Goal: Transaction & Acquisition: Download file/media

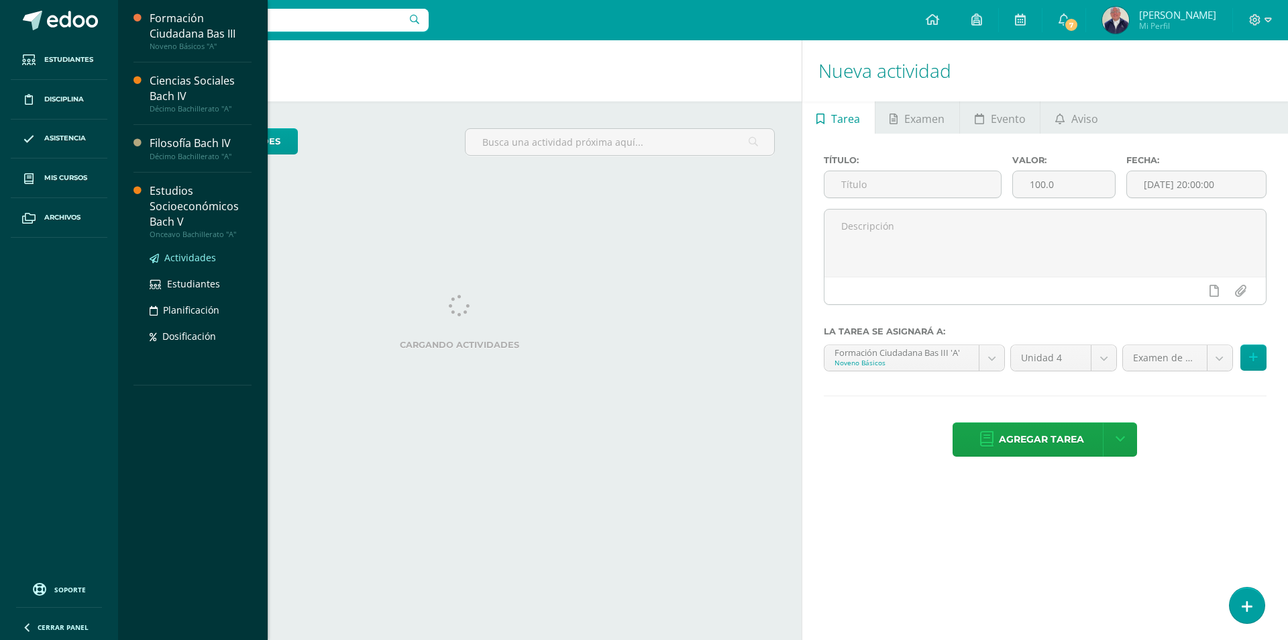
click at [189, 256] on span "Actividades" at bounding box center [190, 257] width 52 height 13
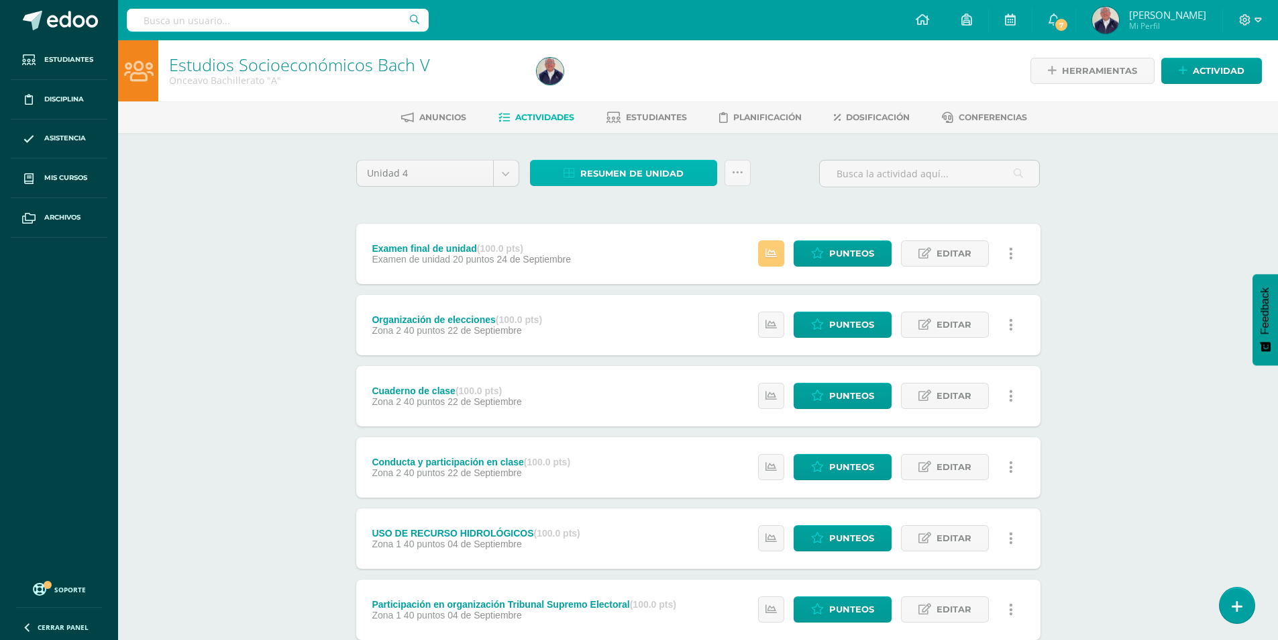
click at [619, 170] on span "Resumen de unidad" at bounding box center [631, 173] width 103 height 25
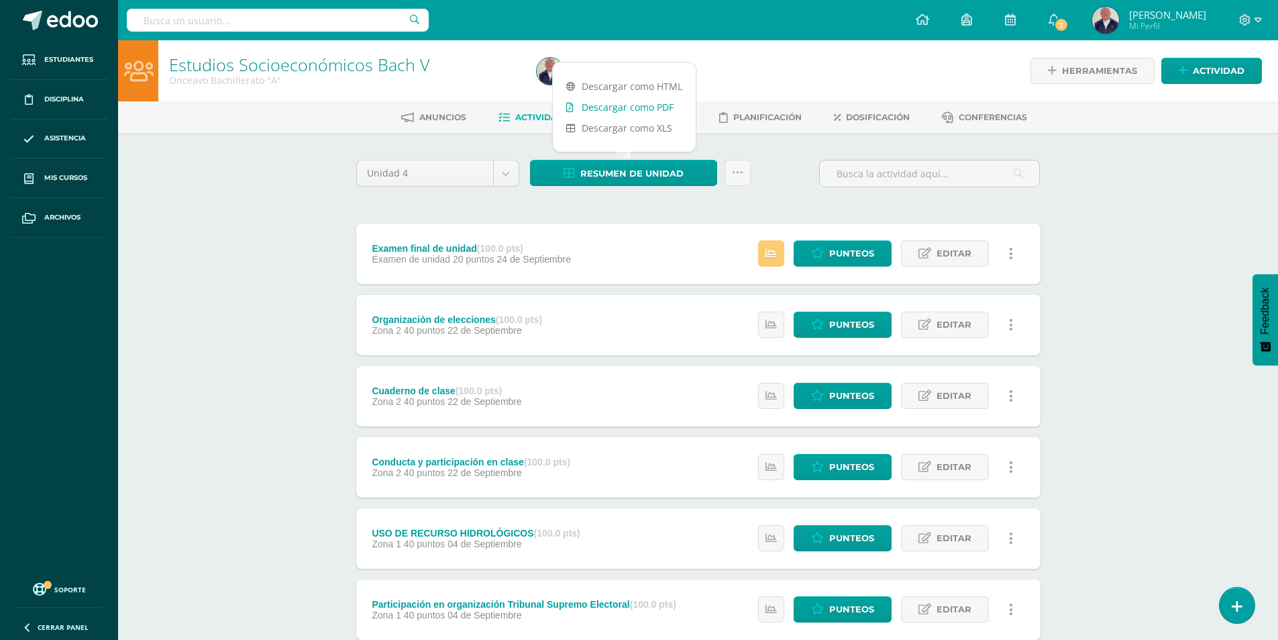
click at [613, 105] on link "Descargar como PDF" at bounding box center [624, 107] width 143 height 21
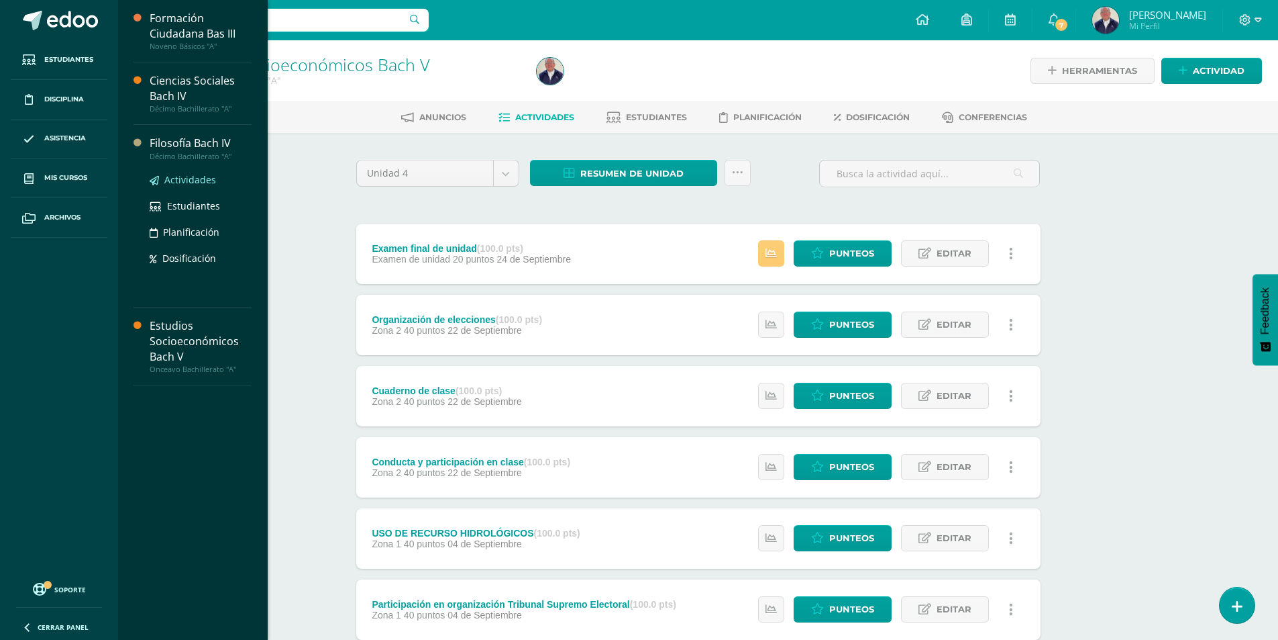
click at [185, 177] on span "Actividades" at bounding box center [190, 179] width 52 height 13
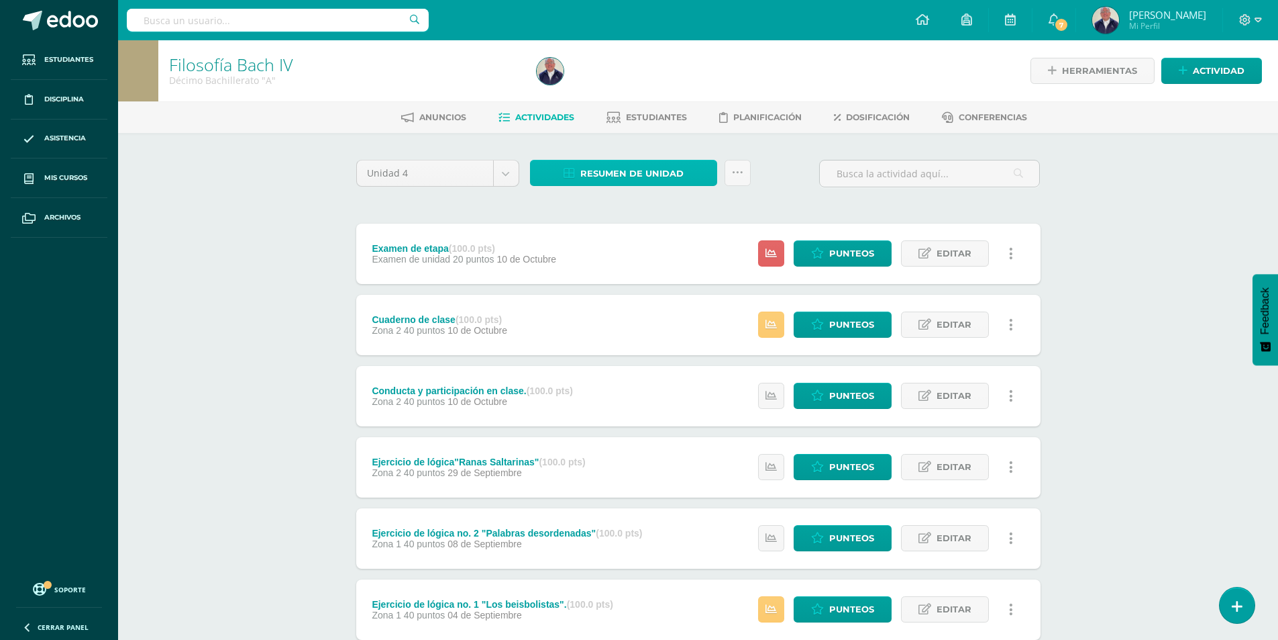
click at [611, 174] on span "Resumen de unidad" at bounding box center [631, 173] width 103 height 25
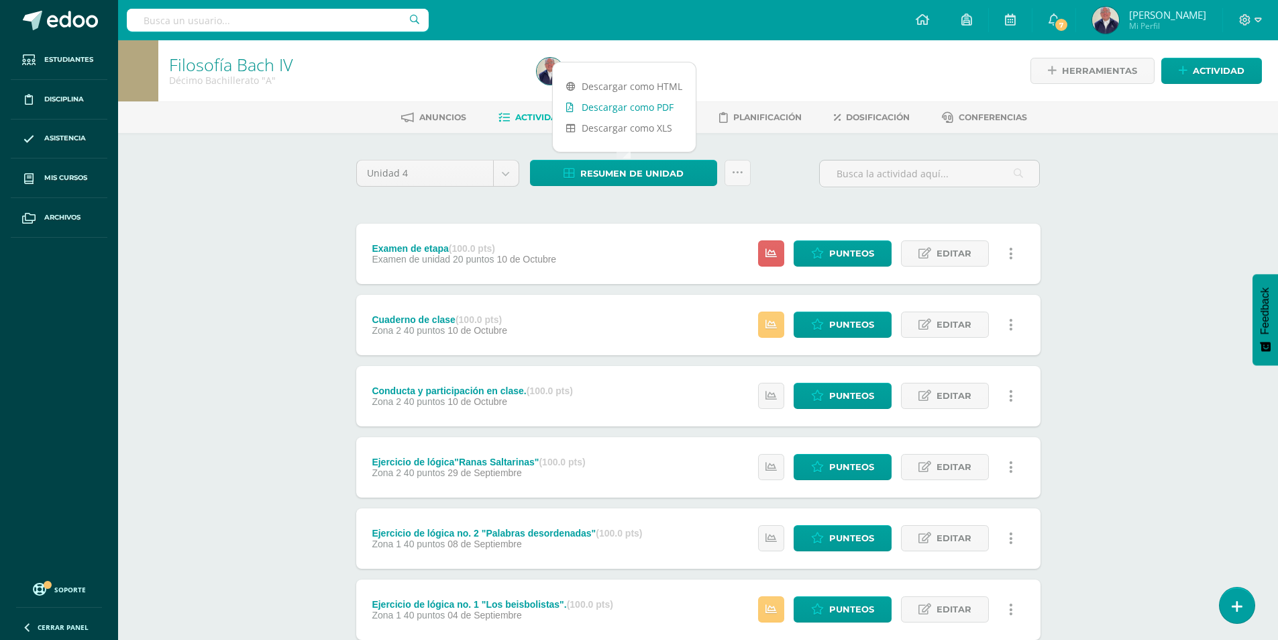
click at [610, 105] on link "Descargar como PDF" at bounding box center [624, 107] width 143 height 21
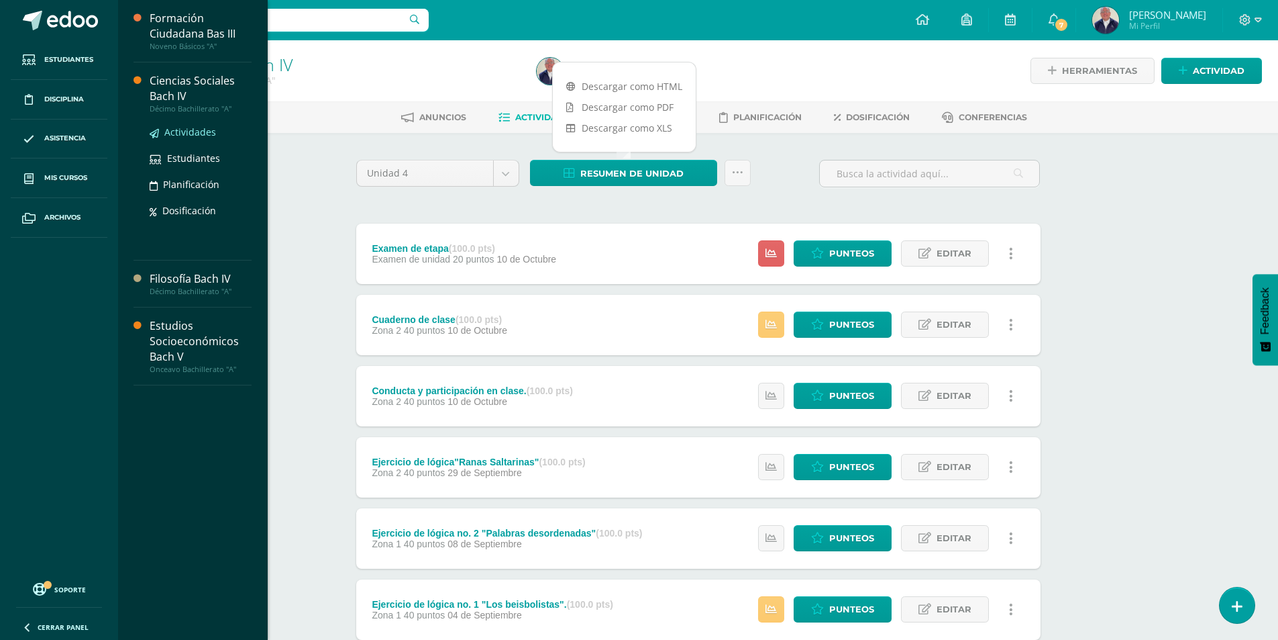
click at [193, 131] on span "Actividades" at bounding box center [190, 131] width 52 height 13
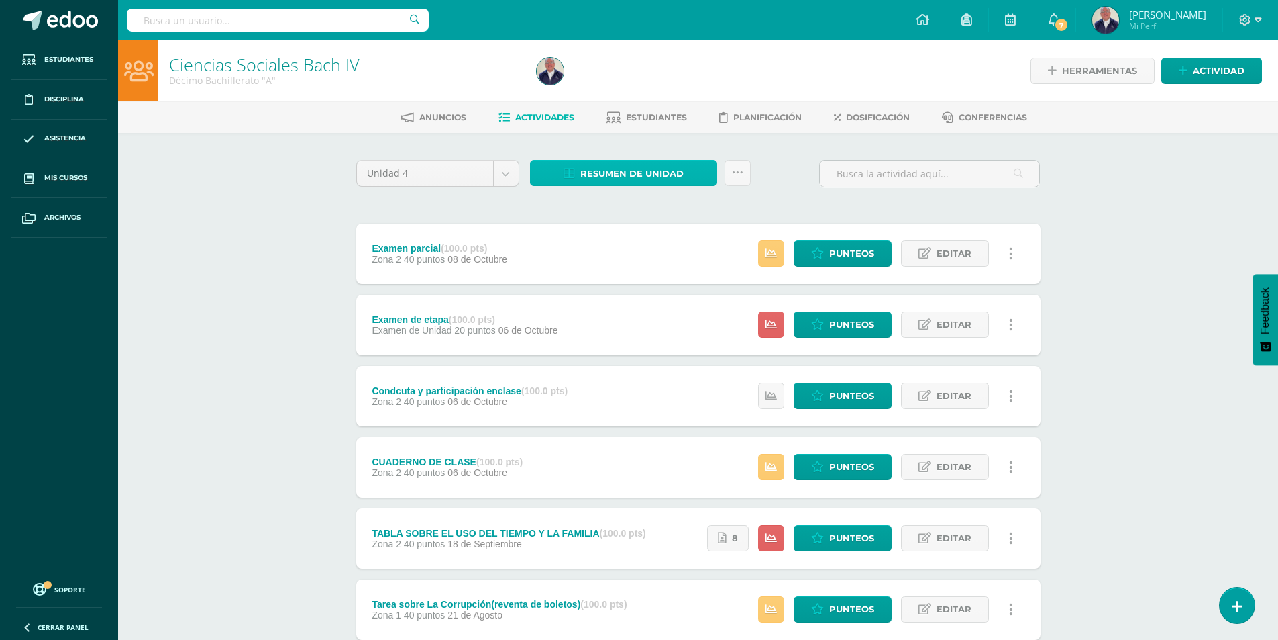
click at [591, 175] on span "Resumen de unidad" at bounding box center [631, 173] width 103 height 25
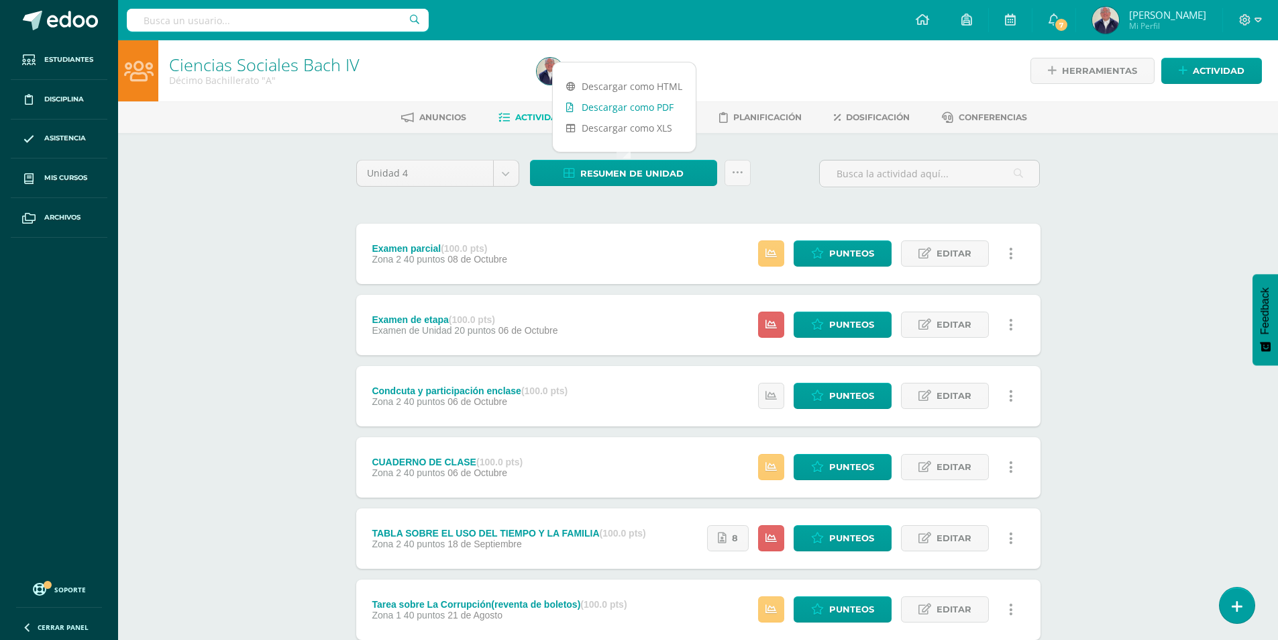
click at [601, 111] on link "Descargar como PDF" at bounding box center [624, 107] width 143 height 21
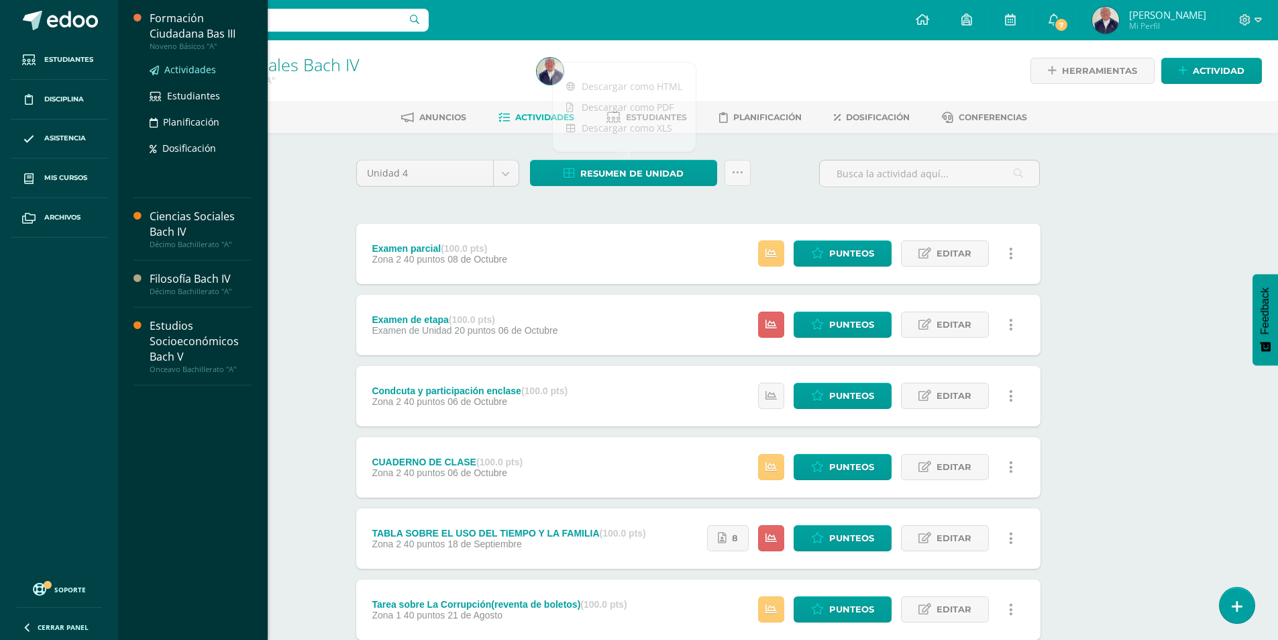
click at [181, 70] on span "Actividades" at bounding box center [190, 69] width 52 height 13
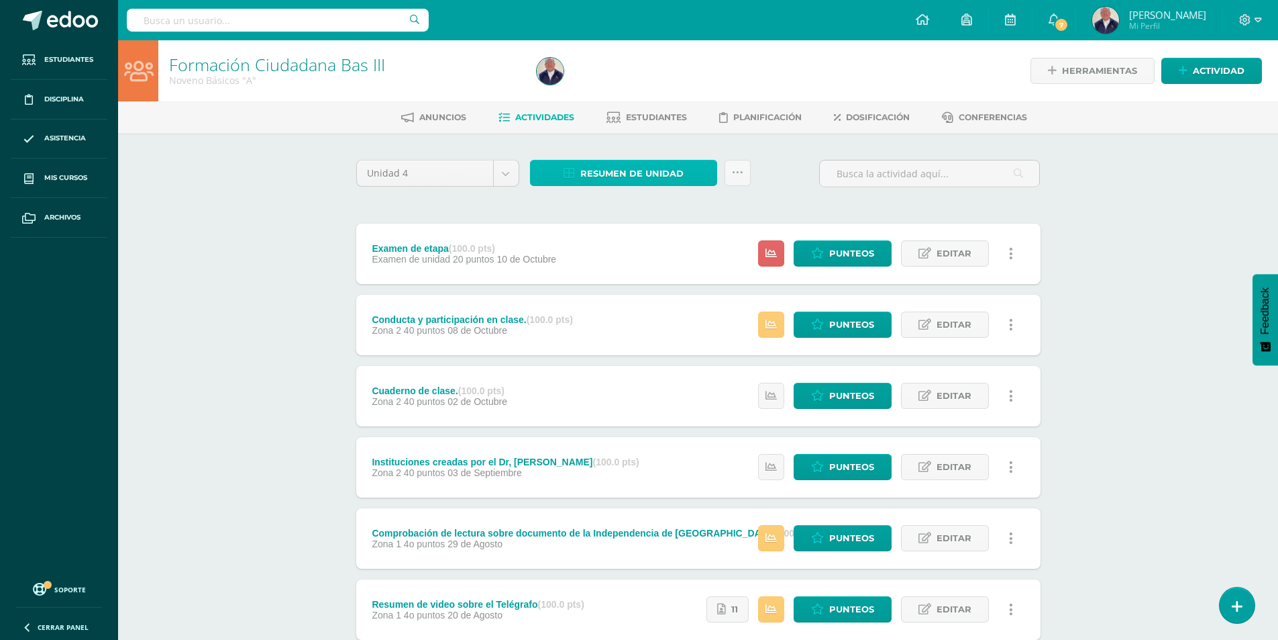
click at [613, 177] on span "Resumen de unidad" at bounding box center [631, 173] width 103 height 25
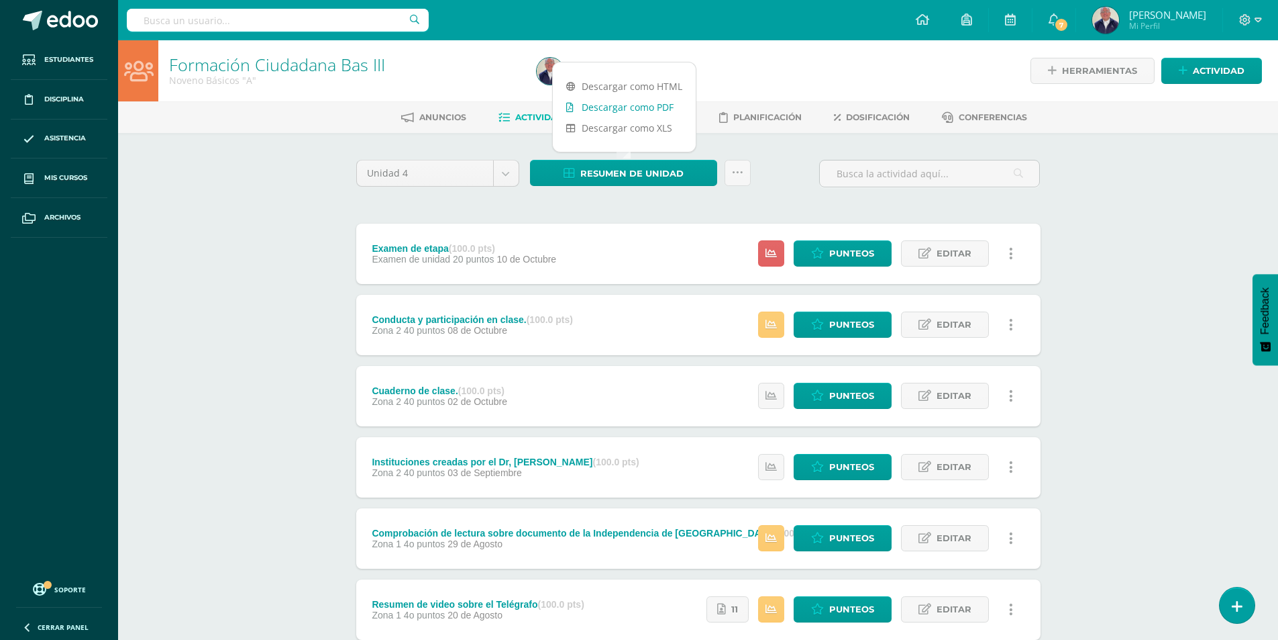
click at [601, 106] on link "Descargar como PDF" at bounding box center [624, 107] width 143 height 21
